Goal: Information Seeking & Learning: Check status

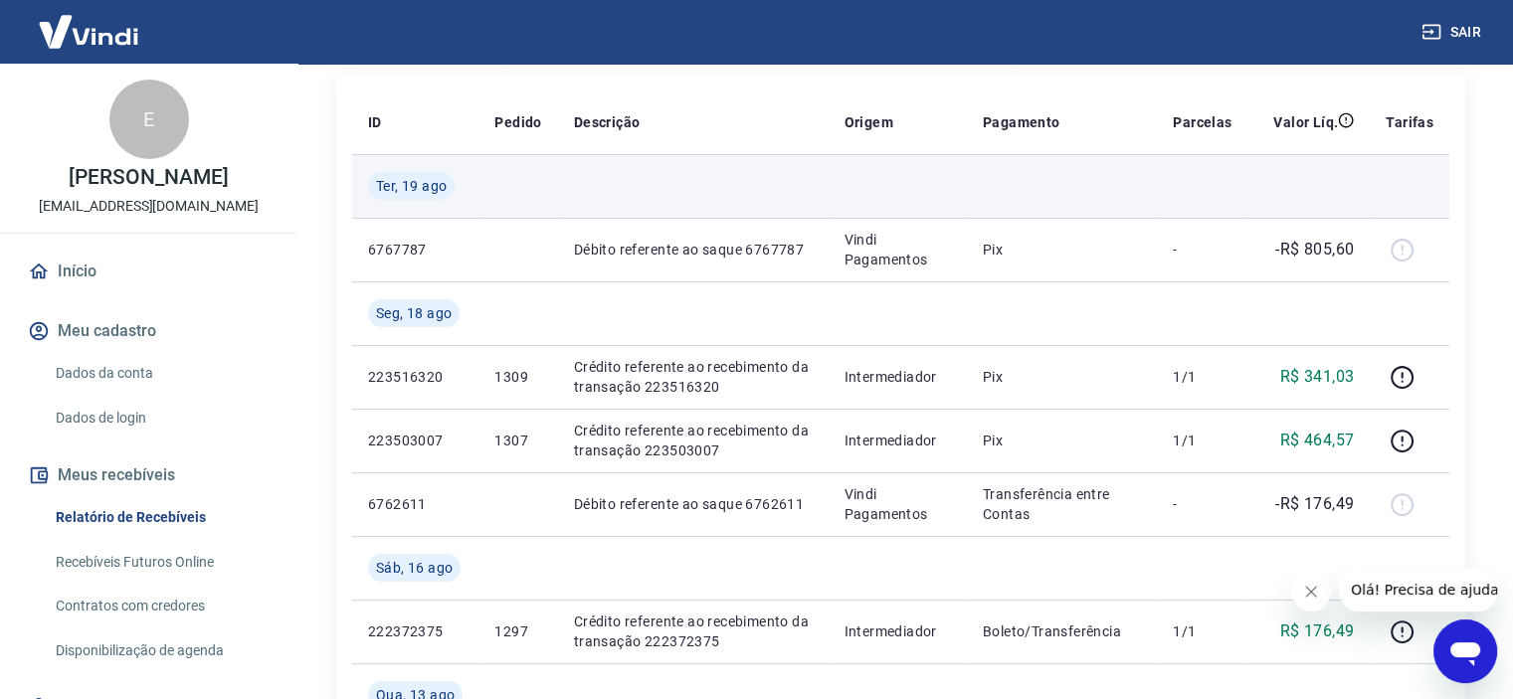
scroll to position [298, 0]
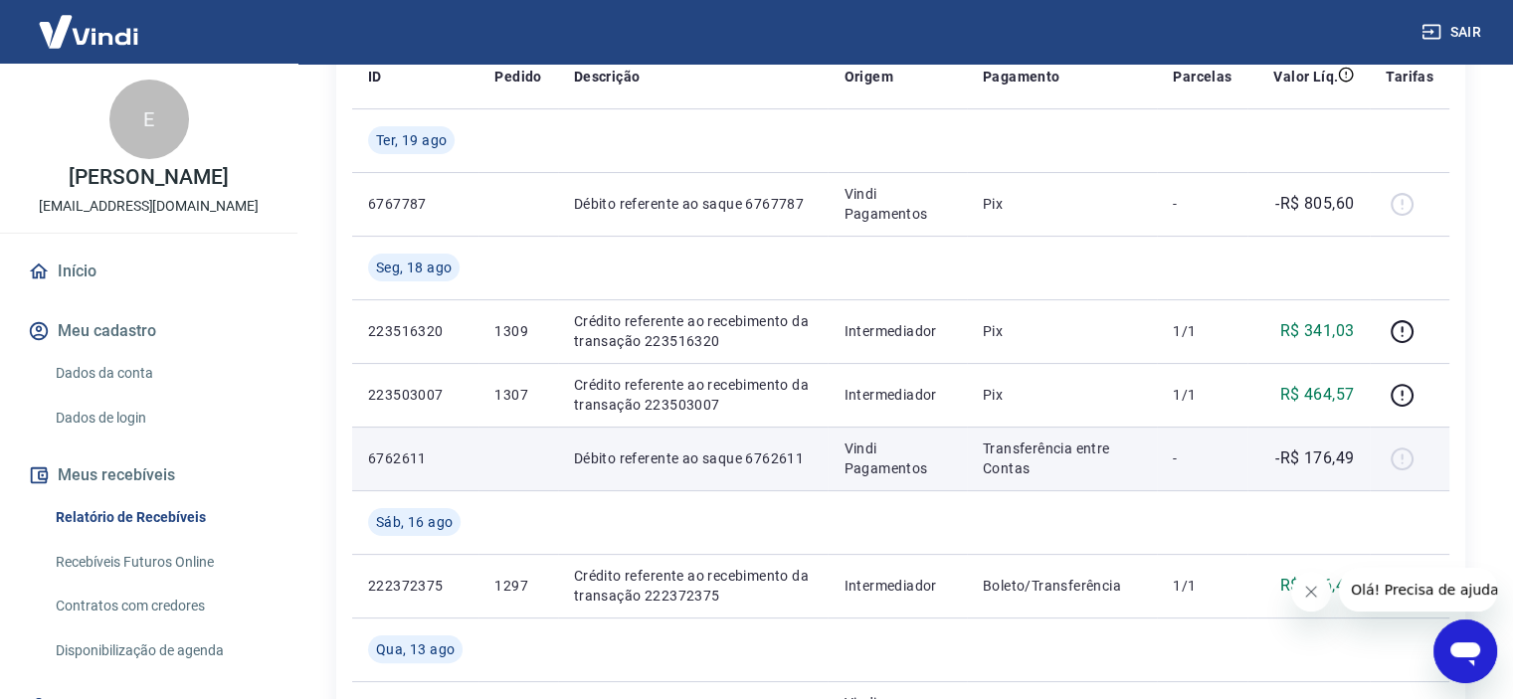
click at [724, 447] on td "Débito referente ao saque 6762611" at bounding box center [693, 459] width 271 height 64
click at [1406, 459] on div at bounding box center [1410, 459] width 48 height 32
click at [1195, 463] on p "-" at bounding box center [1202, 459] width 59 height 20
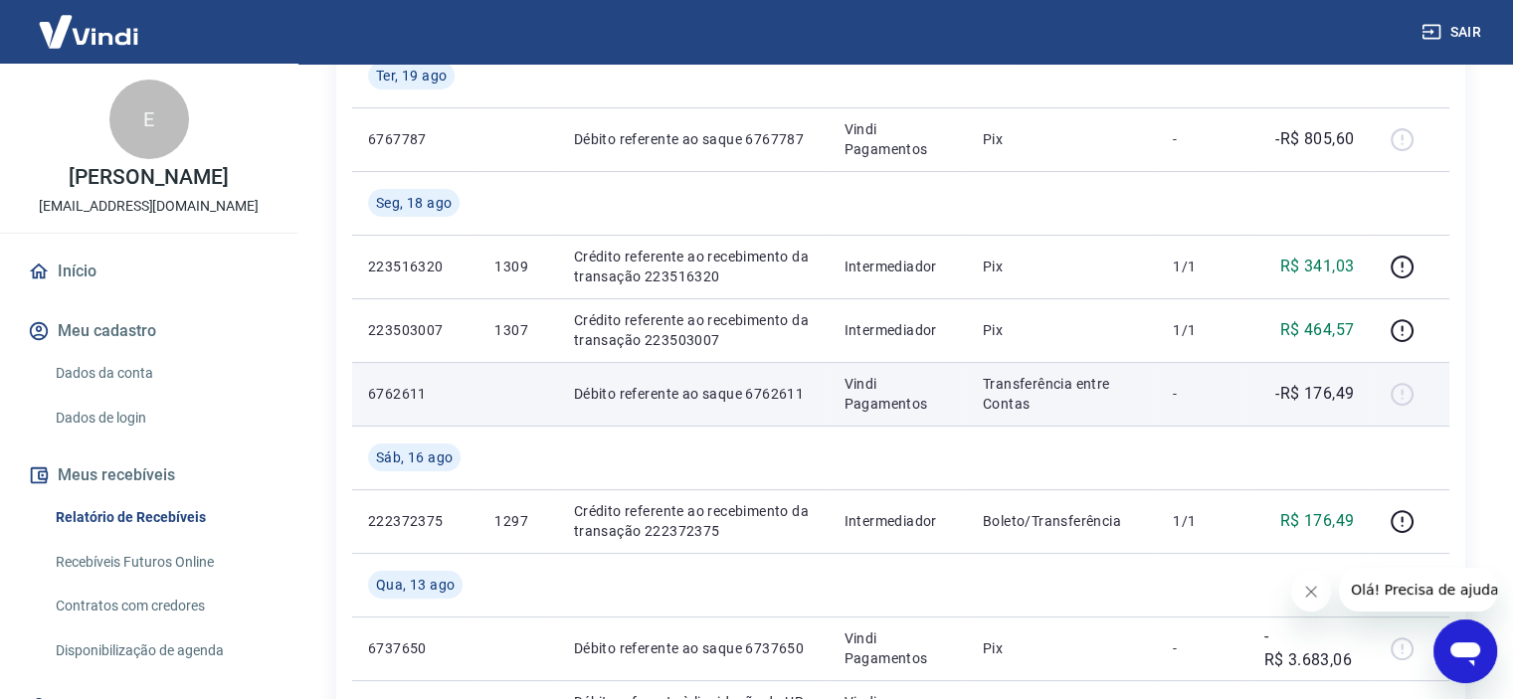
scroll to position [398, 0]
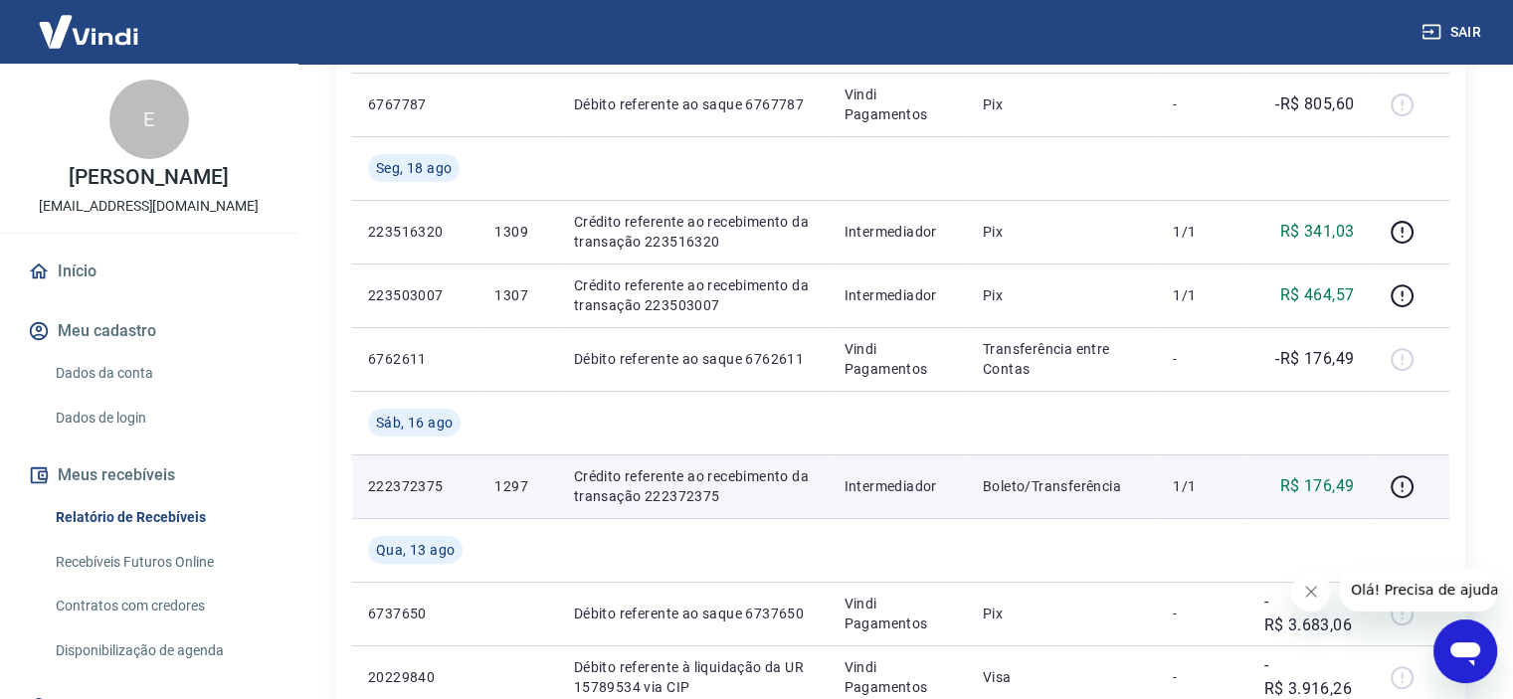
click at [650, 477] on p "Crédito referente ao recebimento da transação 222372375" at bounding box center [693, 487] width 239 height 40
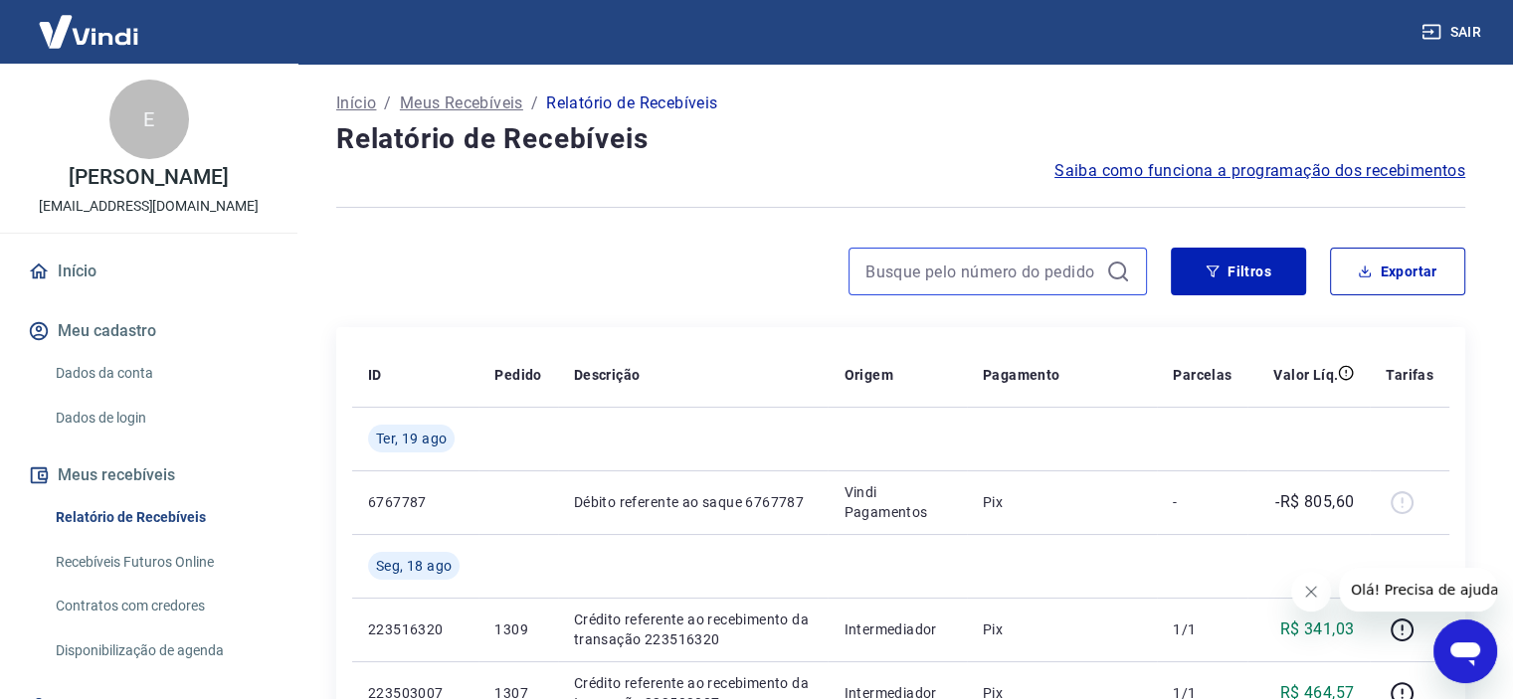
click at [943, 275] on input at bounding box center [981, 272] width 233 height 30
type input "1297"
drag, startPoint x: 943, startPoint y: 287, endPoint x: 1143, endPoint y: 267, distance: 200.9
click at [947, 283] on div "1297" at bounding box center [998, 272] width 298 height 48
click at [950, 274] on input "1297" at bounding box center [981, 272] width 233 height 30
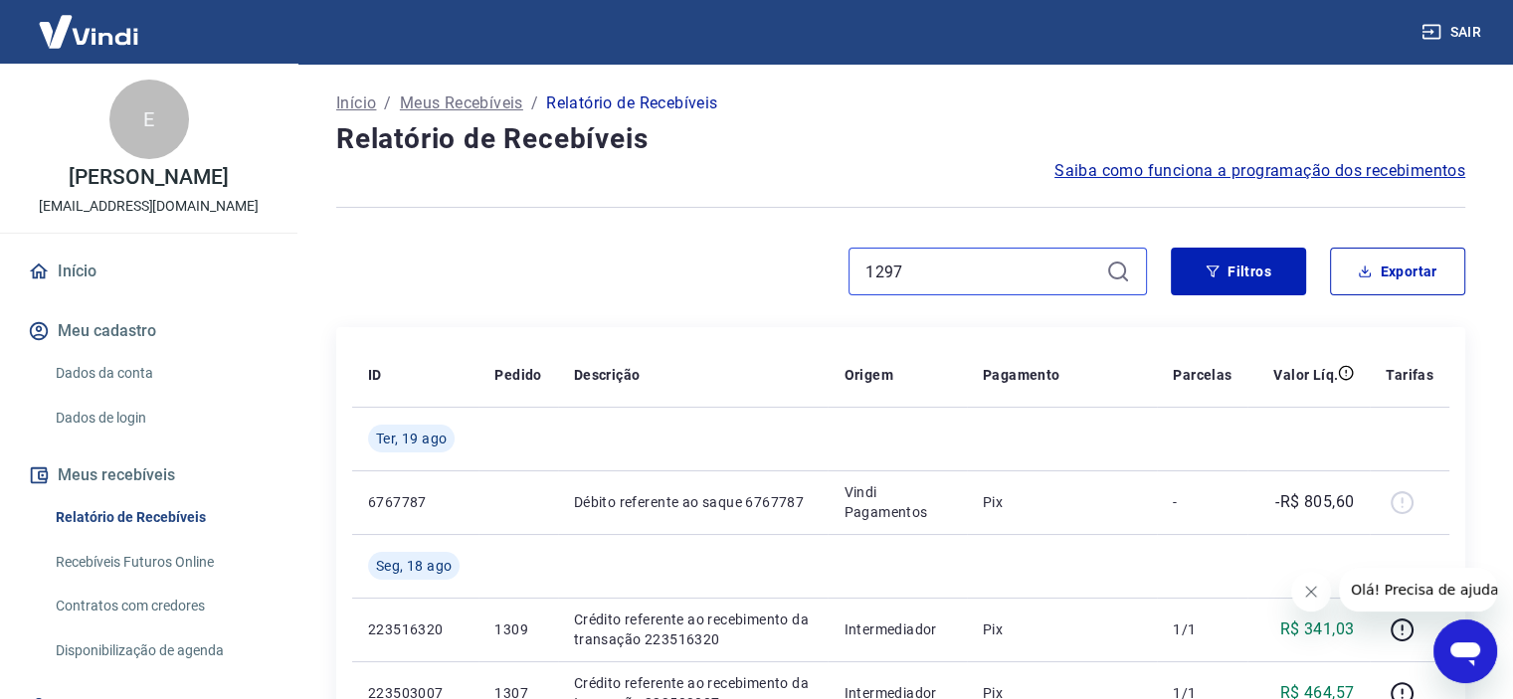
click at [1007, 284] on input "1297" at bounding box center [981, 272] width 233 height 30
click at [1008, 278] on input "1297" at bounding box center [981, 272] width 233 height 30
click at [1014, 277] on input "1297" at bounding box center [981, 272] width 233 height 30
click at [1079, 267] on input "1297" at bounding box center [981, 272] width 233 height 30
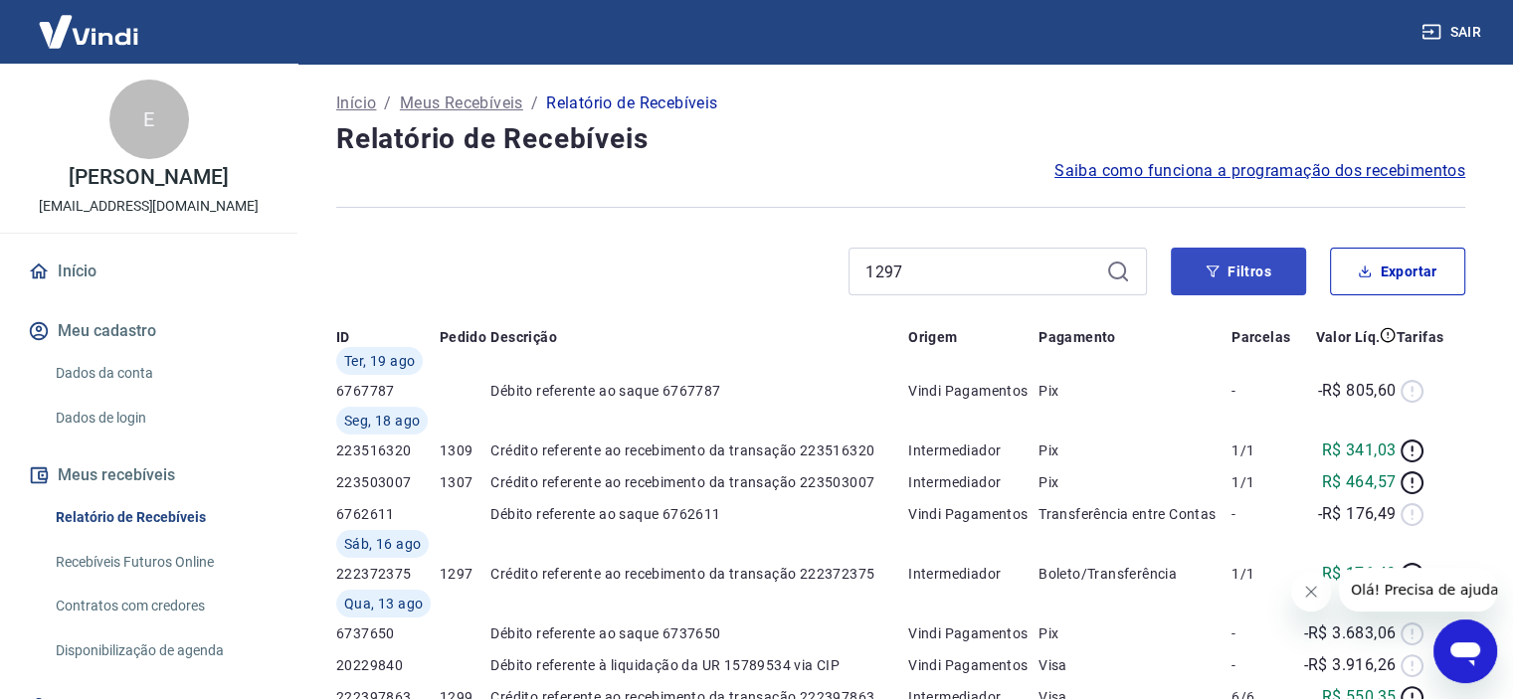
click at [1112, 276] on div "1297" at bounding box center [998, 272] width 298 height 48
click at [1211, 270] on button "Filtros" at bounding box center [1238, 272] width 135 height 48
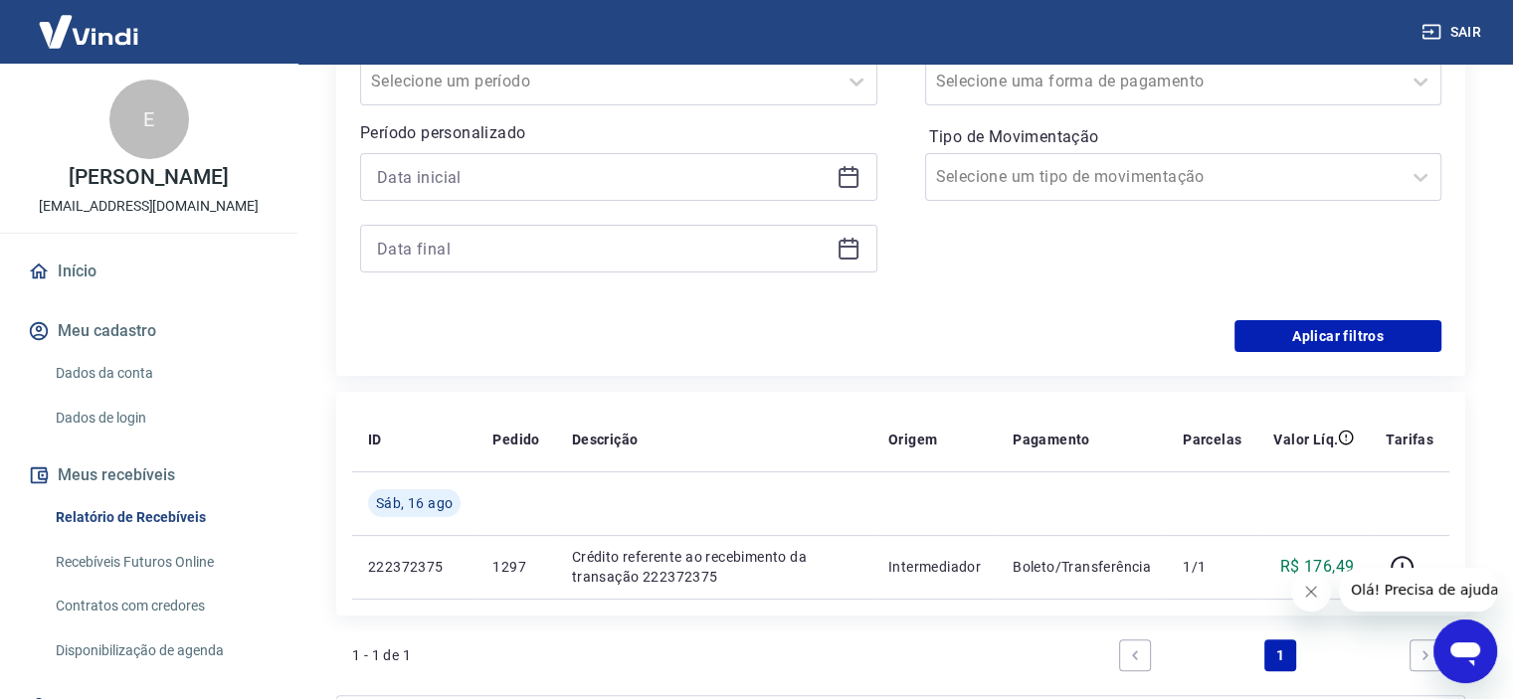
scroll to position [497, 0]
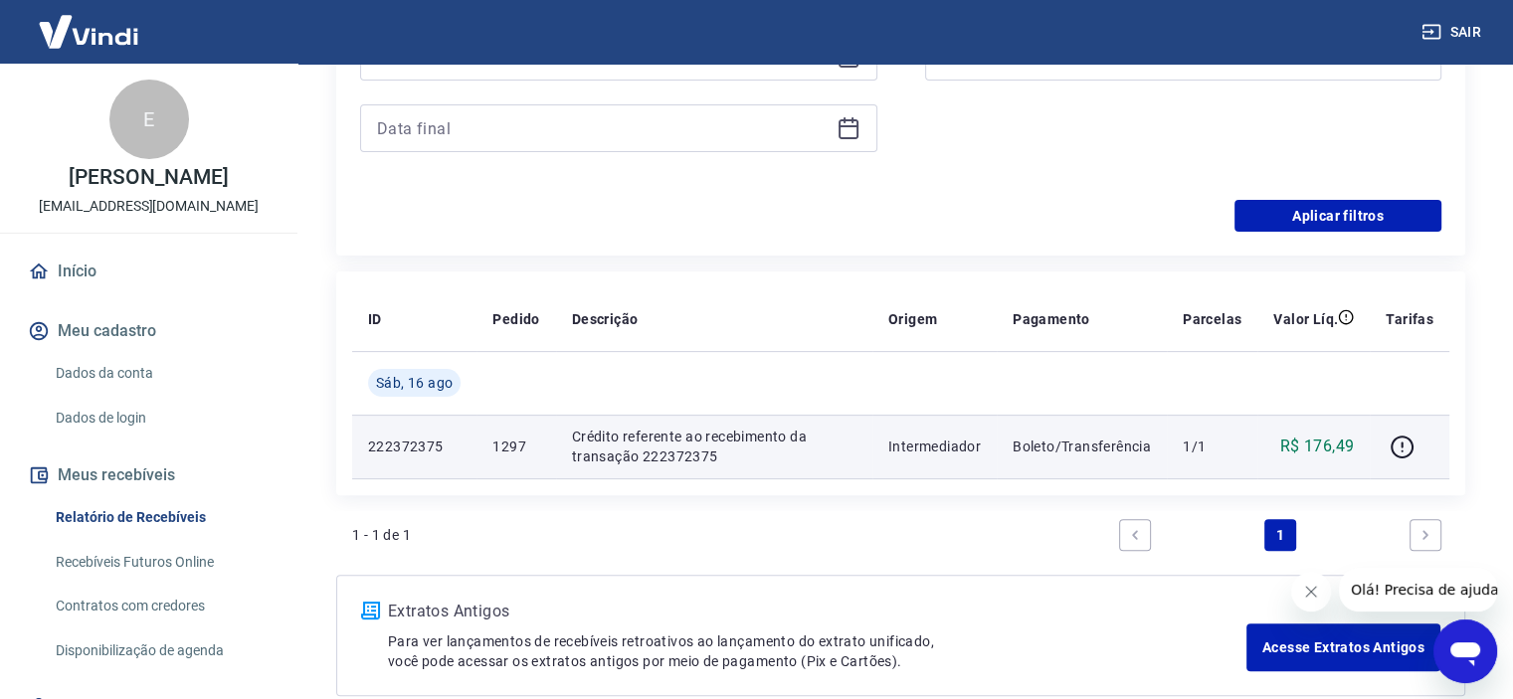
click at [1086, 440] on p "Boleto/Transferência" at bounding box center [1082, 447] width 138 height 20
click at [1409, 445] on icon "button" at bounding box center [1402, 447] width 25 height 25
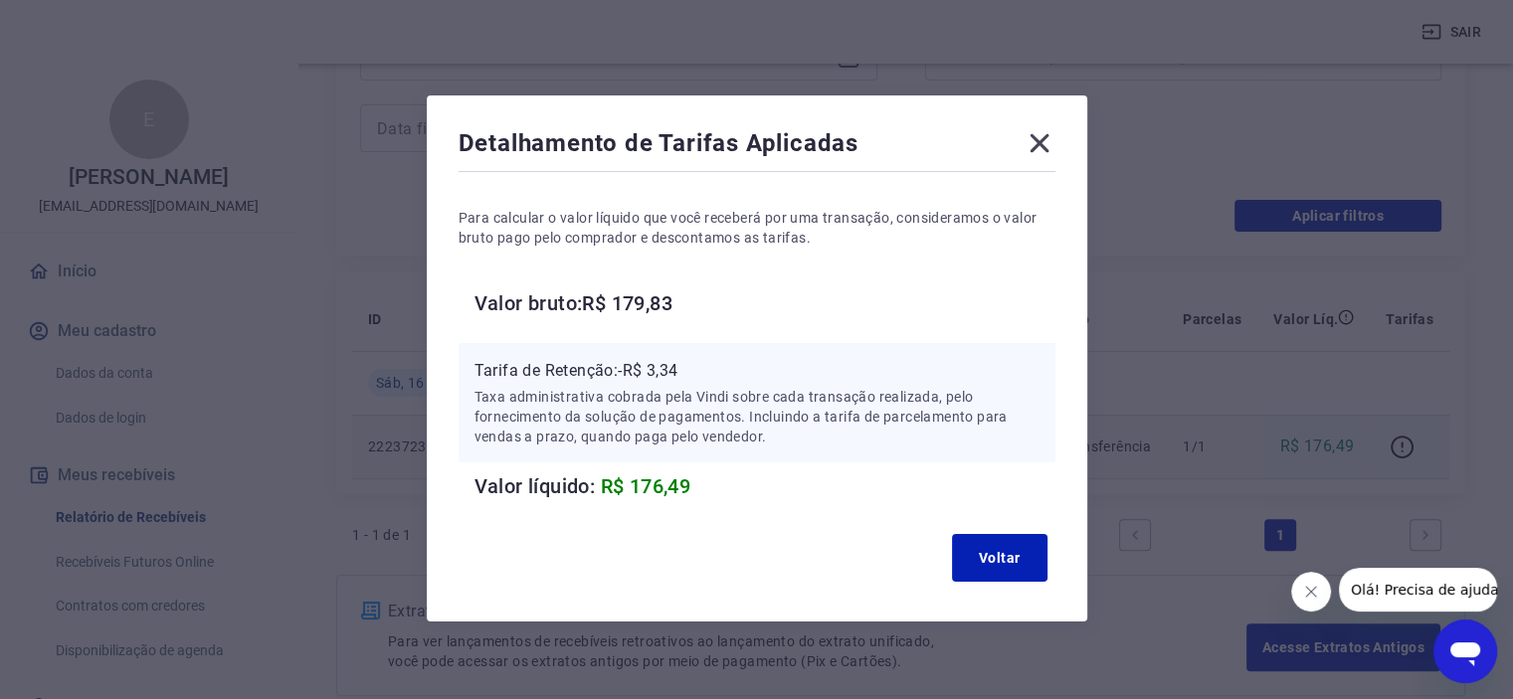
click at [720, 405] on p "Taxa administrativa cobrada pela Vindi sobre cada transação realizada, pelo for…" at bounding box center [757, 417] width 565 height 60
click at [1050, 145] on icon at bounding box center [1040, 143] width 32 height 32
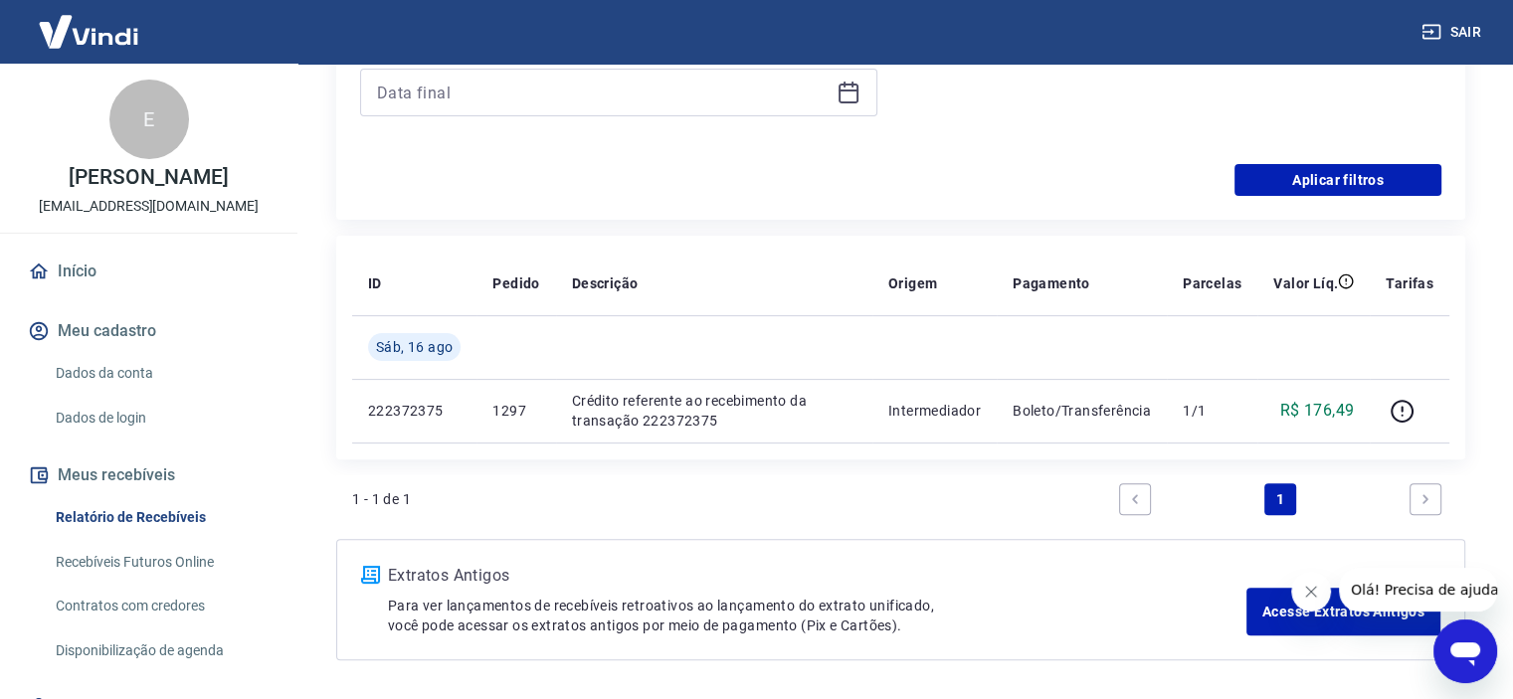
scroll to position [597, 0]
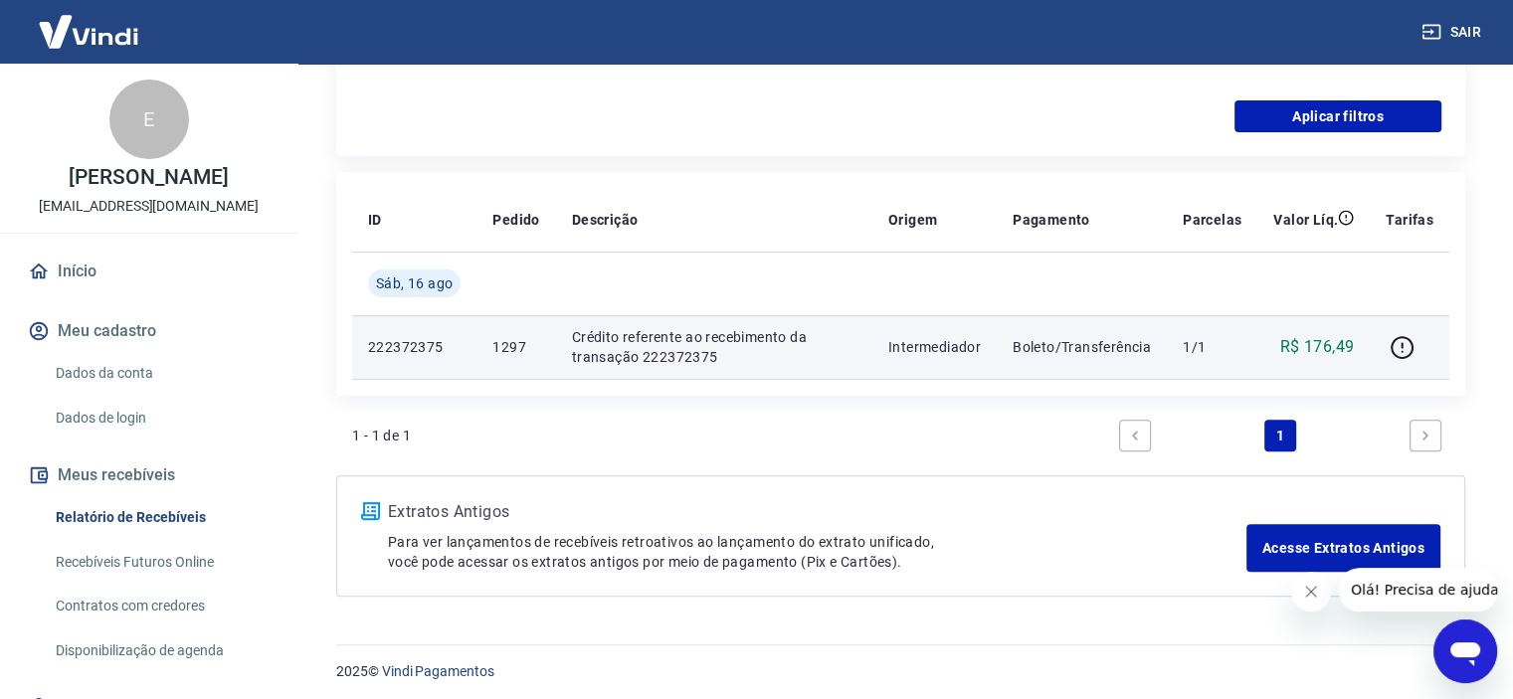
click at [395, 342] on p "222372375" at bounding box center [414, 347] width 93 height 20
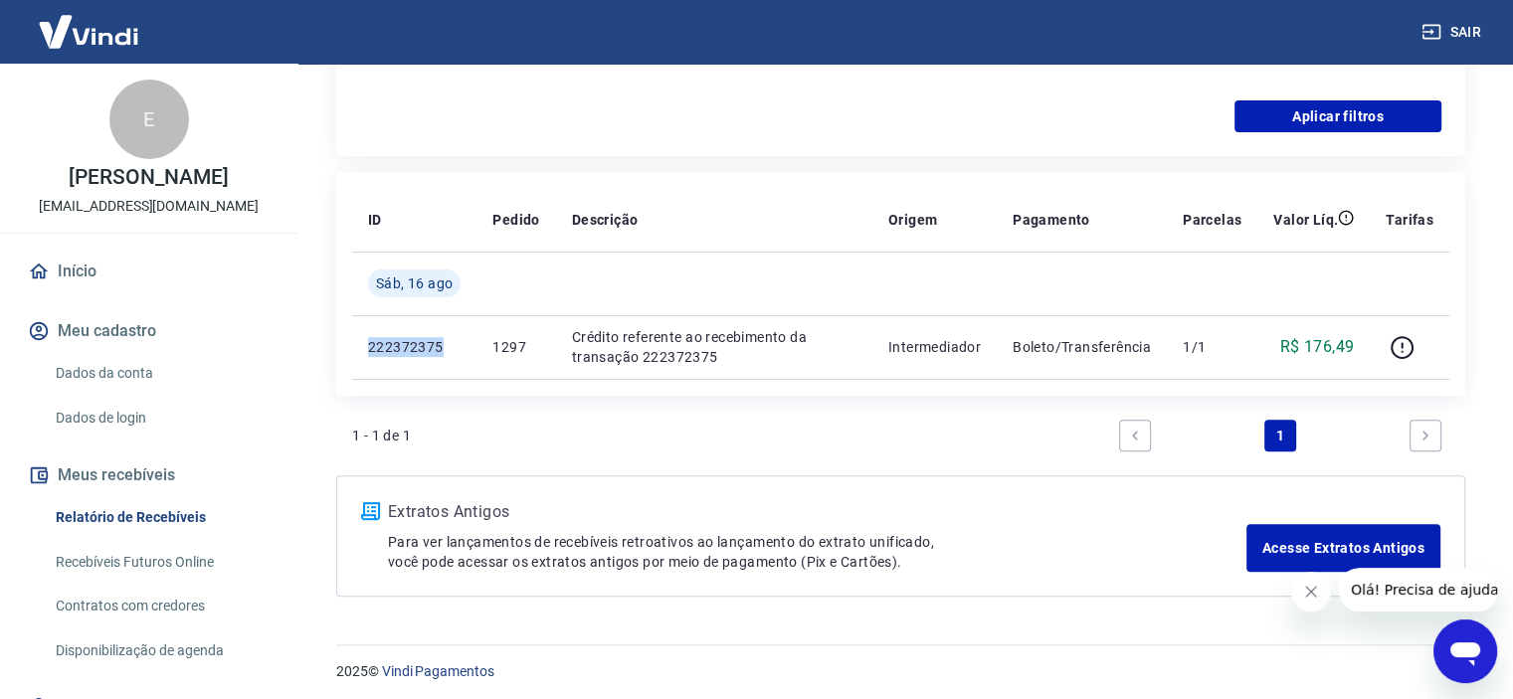
scroll to position [602, 0]
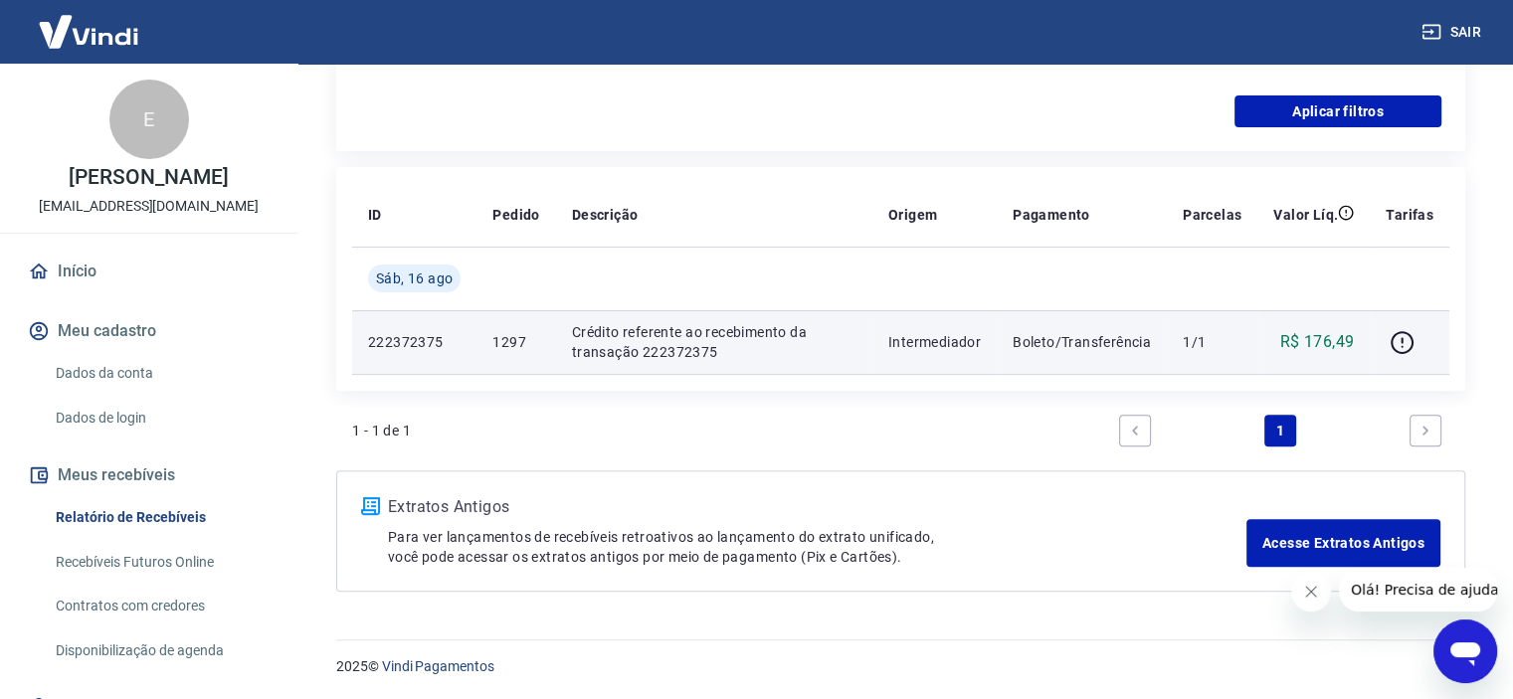
click at [1070, 362] on td "Boleto/Transferência" at bounding box center [1082, 342] width 170 height 64
click at [1070, 351] on p "Boleto/Transferência" at bounding box center [1082, 342] width 138 height 20
click at [1072, 346] on p "Boleto/Transferência" at bounding box center [1082, 342] width 138 height 20
click at [1071, 345] on p "Boleto/Transferência" at bounding box center [1082, 342] width 138 height 20
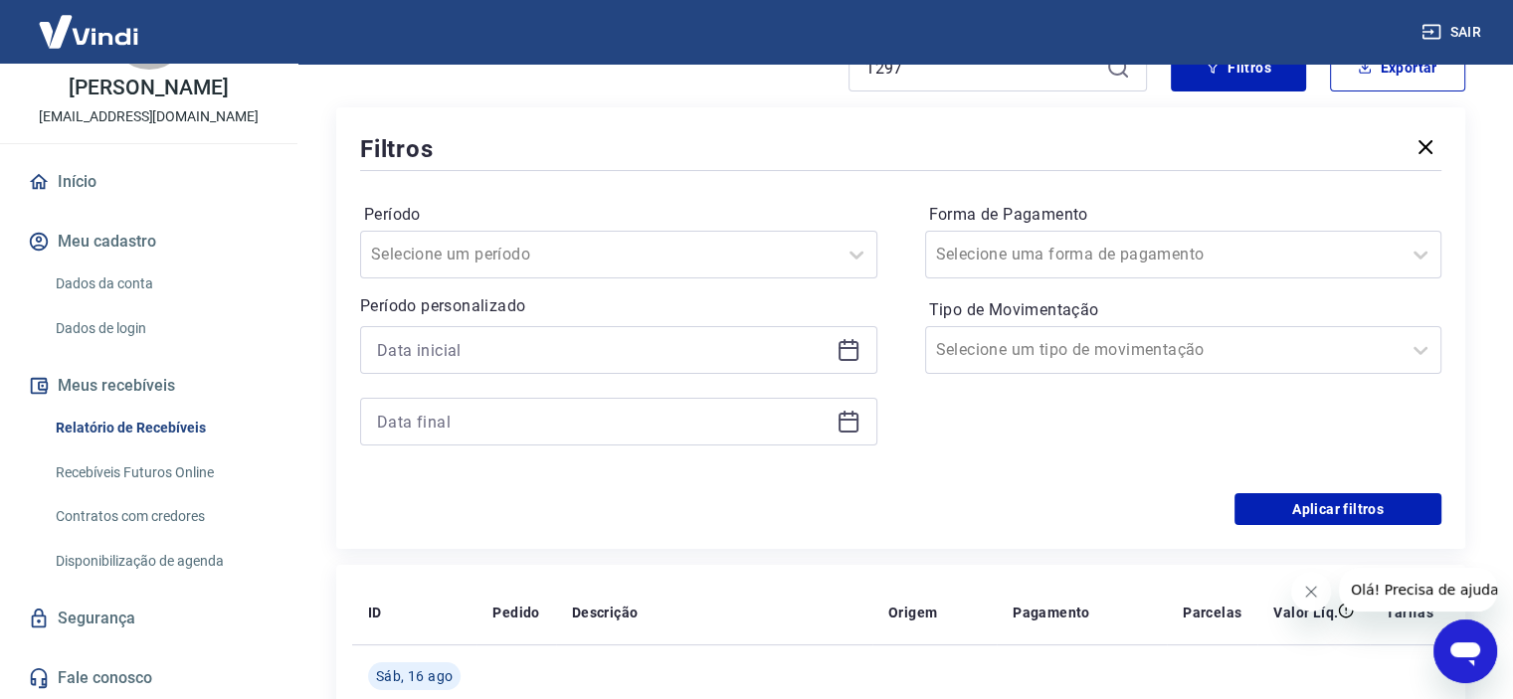
scroll to position [0, 0]
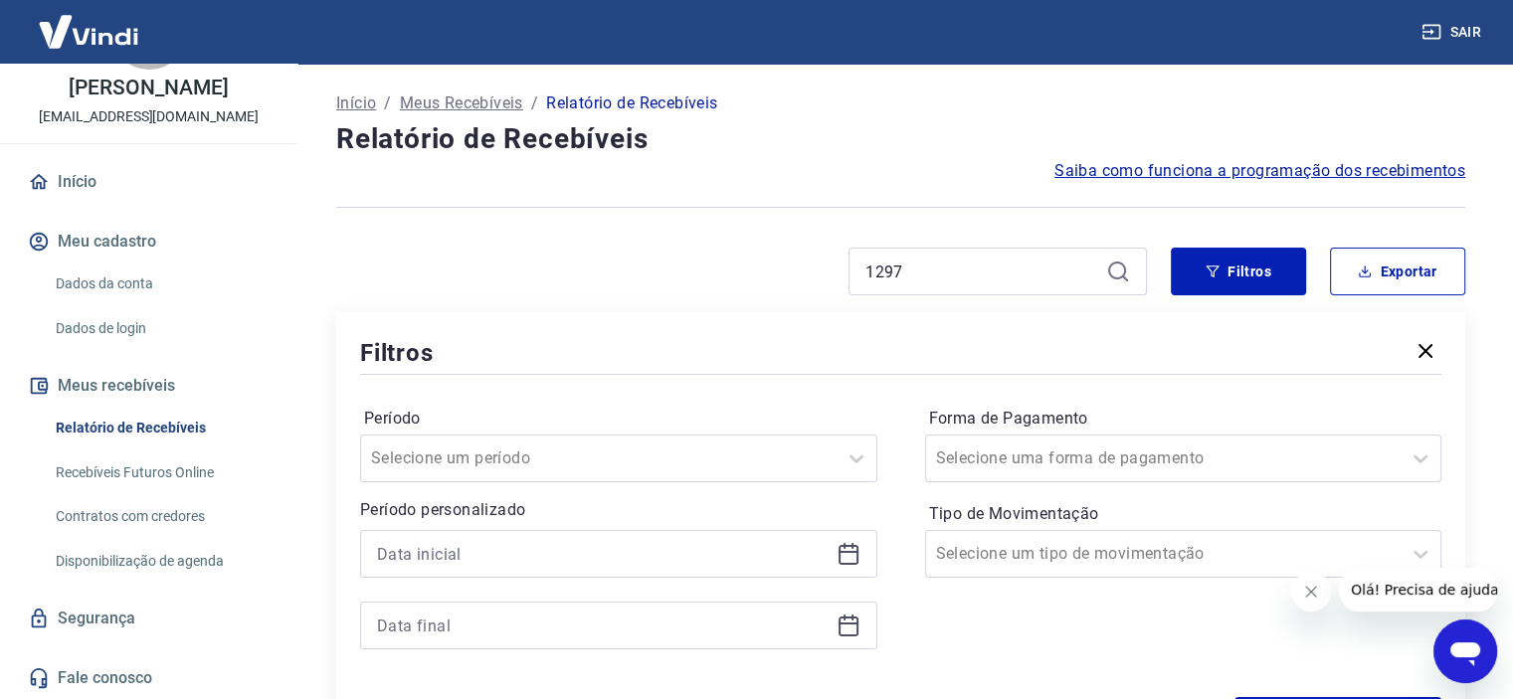
click at [470, 93] on p "Meus Recebíveis" at bounding box center [461, 104] width 123 height 24
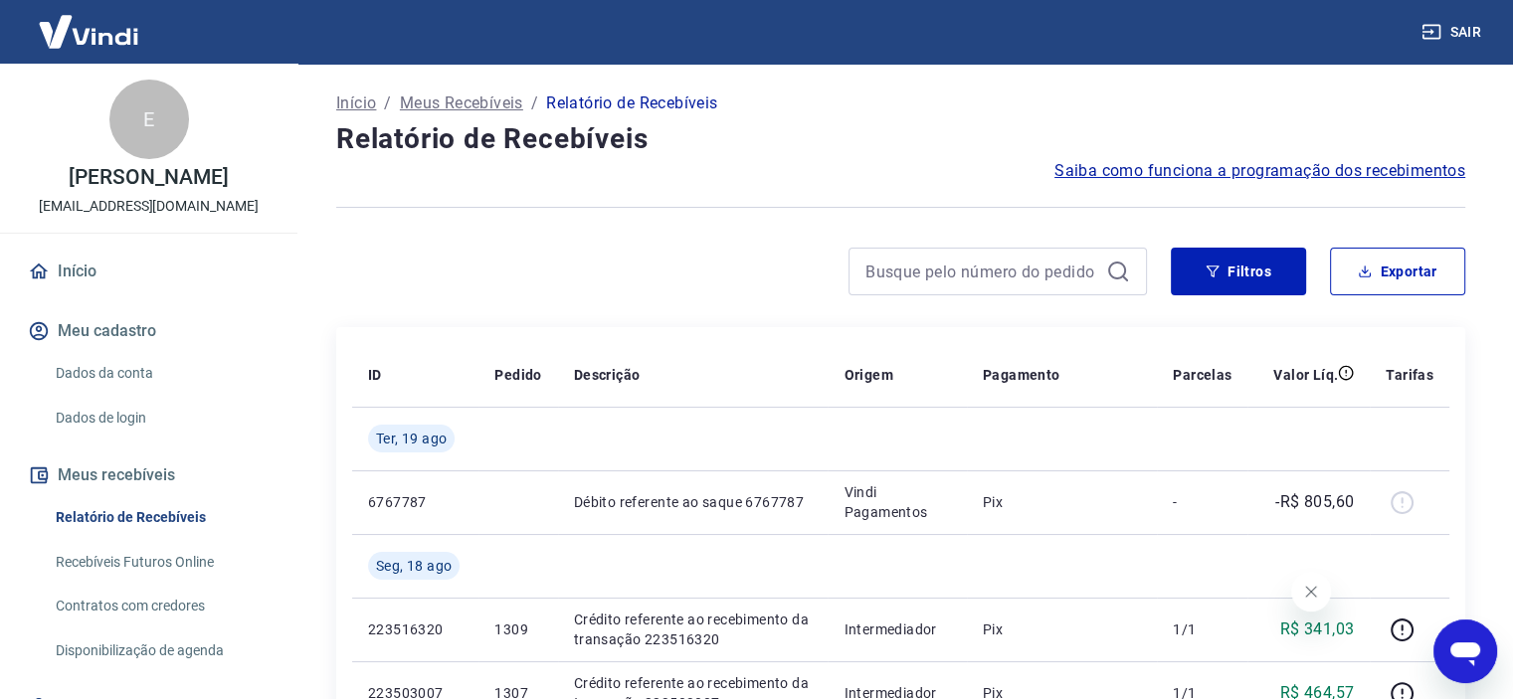
click at [95, 513] on link "Relatório de Recebíveis" at bounding box center [161, 517] width 226 height 41
click at [154, 519] on link "Relatório de Recebíveis" at bounding box center [161, 517] width 226 height 41
click at [157, 559] on link "Recebíveis Futuros Online" at bounding box center [161, 562] width 226 height 41
